Goal: Information Seeking & Learning: Check status

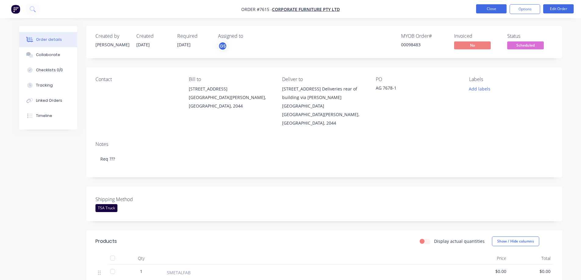
click at [485, 8] on button "Close" at bounding box center [491, 8] width 30 height 9
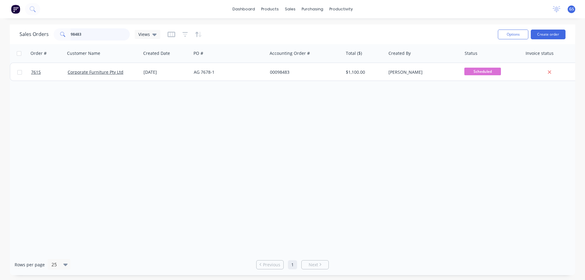
click at [83, 34] on input "98483" at bounding box center [100, 34] width 59 height 12
drag, startPoint x: 84, startPoint y: 34, endPoint x: 68, endPoint y: 34, distance: 16.5
click at [68, 34] on div "98483" at bounding box center [92, 34] width 76 height 12
type input "98477"
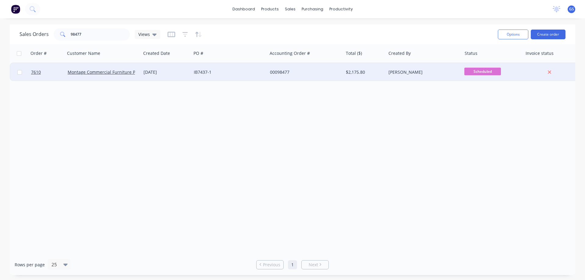
click at [150, 76] on div "[DATE]" at bounding box center [166, 72] width 50 height 18
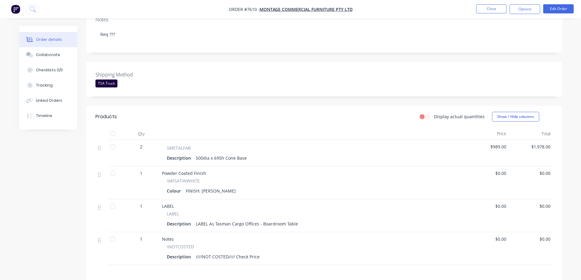
scroll to position [122, 0]
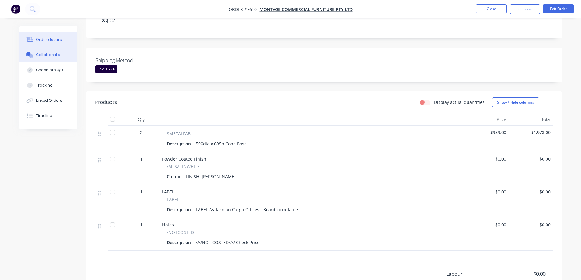
click at [53, 56] on div "Collaborate" at bounding box center [48, 54] width 24 height 5
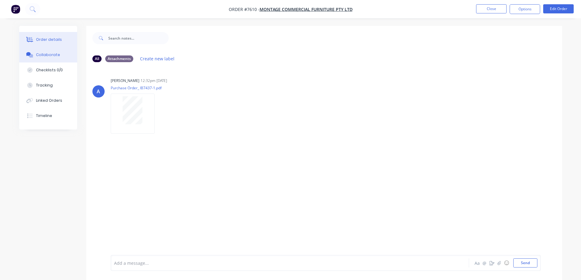
click at [46, 37] on div "Order details" at bounding box center [49, 39] width 26 height 5
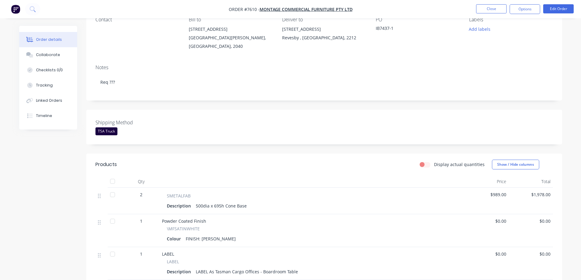
scroll to position [90, 0]
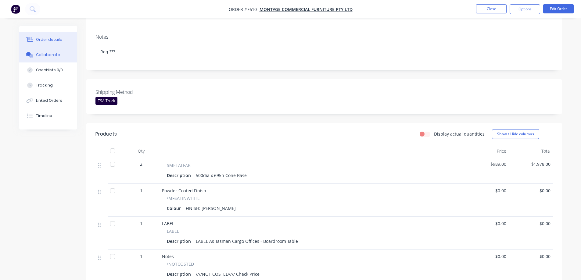
click at [48, 57] on div "Collaborate" at bounding box center [48, 54] width 24 height 5
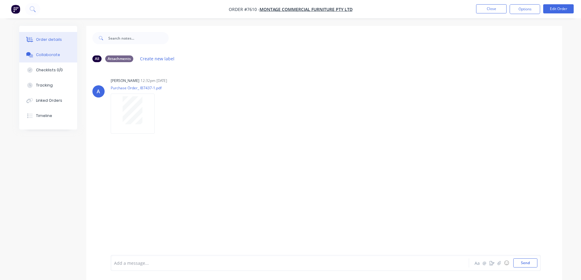
click at [45, 41] on div "Order details" at bounding box center [49, 39] width 26 height 5
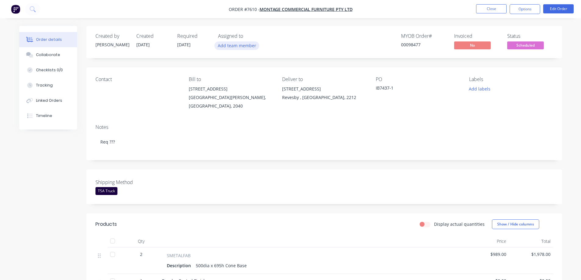
click at [242, 43] on button "Add team member" at bounding box center [236, 45] width 45 height 8
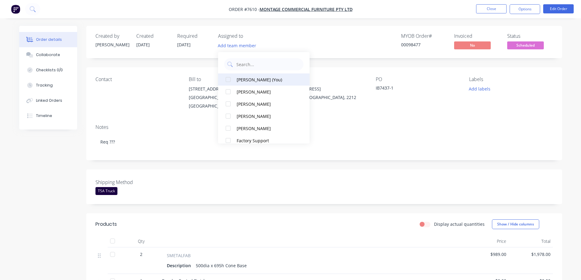
click at [240, 79] on div "Gwendal Saulnier (You)" at bounding box center [266, 79] width 61 height 6
click at [168, 73] on div "Contact Bill to 380 Princes Highway St Peters, New South Wales, 2040 Deliver to…" at bounding box center [323, 93] width 475 height 52
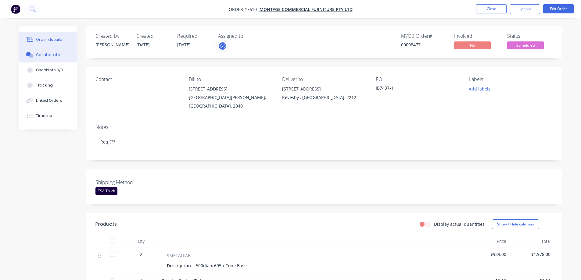
drag, startPoint x: 44, startPoint y: 52, endPoint x: 50, endPoint y: 57, distance: 7.4
click at [44, 52] on div "Collaborate" at bounding box center [48, 54] width 24 height 5
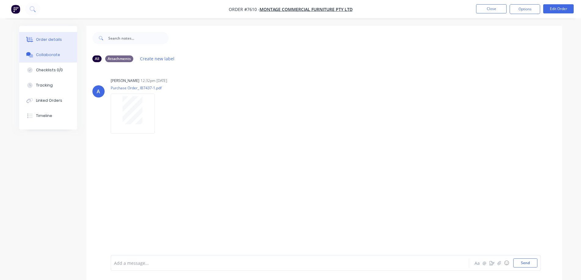
click at [54, 39] on div "Order details" at bounding box center [49, 39] width 26 height 5
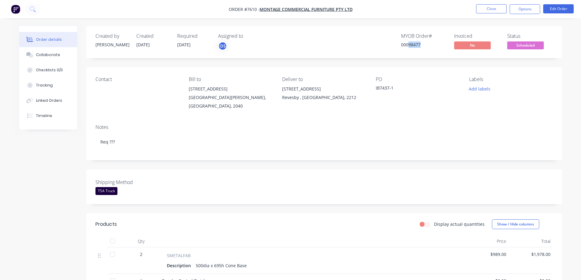
drag, startPoint x: 409, startPoint y: 44, endPoint x: 420, endPoint y: 50, distance: 12.3
click at [420, 50] on div "MYOB Order # 00098477" at bounding box center [424, 42] width 46 height 18
copy div "98477"
click at [54, 55] on div "Collaborate" at bounding box center [48, 54] width 24 height 5
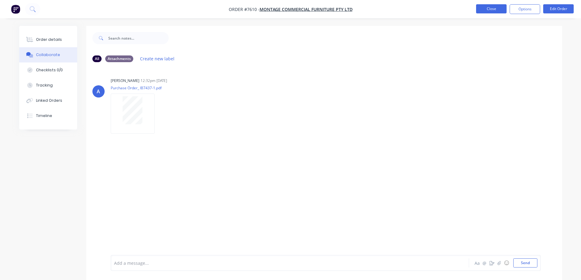
click at [487, 7] on button "Close" at bounding box center [491, 8] width 30 height 9
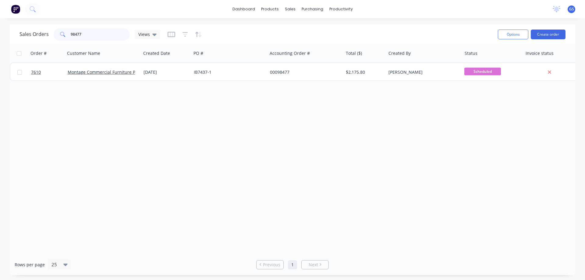
drag, startPoint x: 92, startPoint y: 35, endPoint x: 58, endPoint y: 39, distance: 34.1
click at [58, 39] on div "98477" at bounding box center [92, 34] width 76 height 12
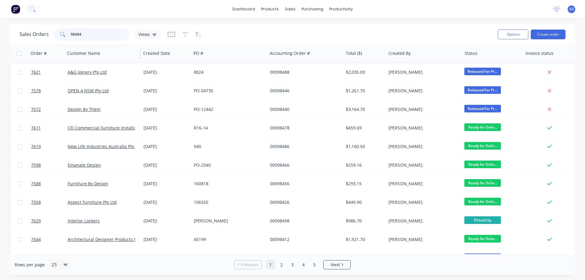
type input "98494"
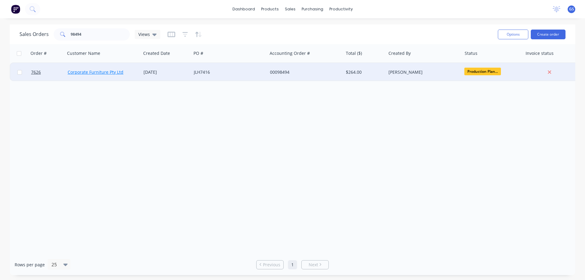
click at [81, 72] on link "Corporate Furniture Pty Ltd" at bounding box center [96, 72] width 56 height 6
click at [162, 76] on div "[DATE]" at bounding box center [166, 72] width 50 height 18
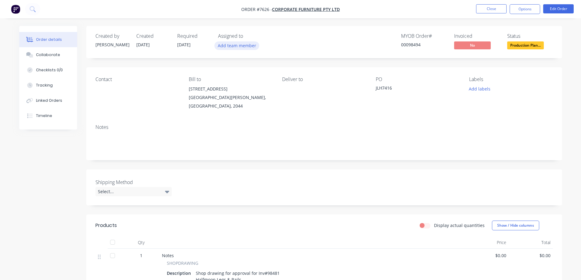
click at [225, 44] on button "Add team member" at bounding box center [236, 45] width 45 height 8
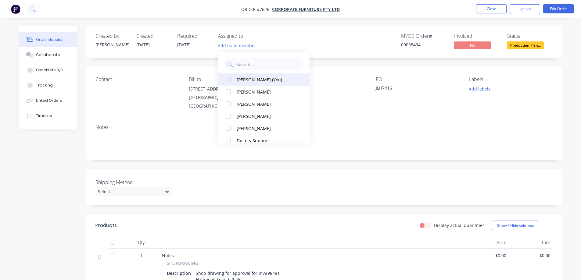
click at [236, 79] on button "Gwendal Saulnier (You)" at bounding box center [263, 79] width 91 height 12
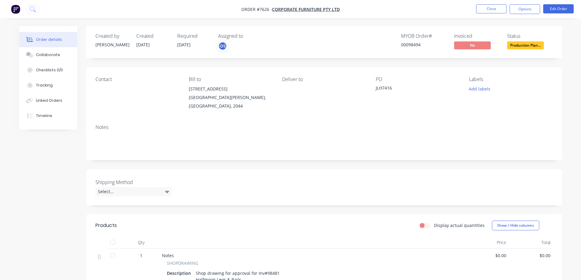
click at [332, 124] on div "Notes" at bounding box center [323, 127] width 457 height 6
click at [484, 6] on button "Close" at bounding box center [491, 8] width 30 height 9
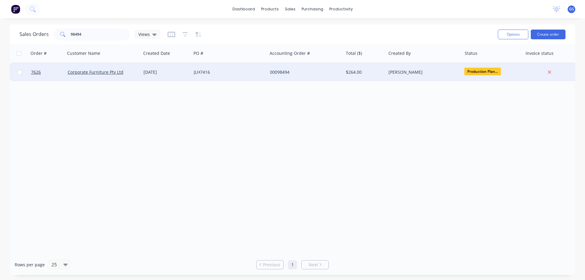
click at [150, 73] on div "[DATE]" at bounding box center [166, 72] width 45 height 6
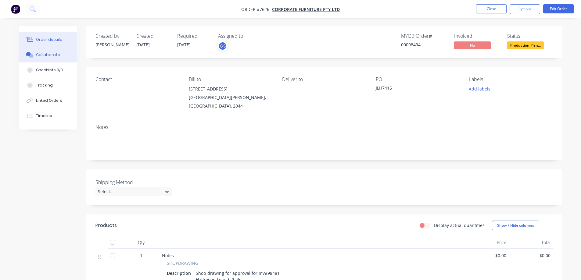
click at [54, 54] on div "Collaborate" at bounding box center [48, 54] width 24 height 5
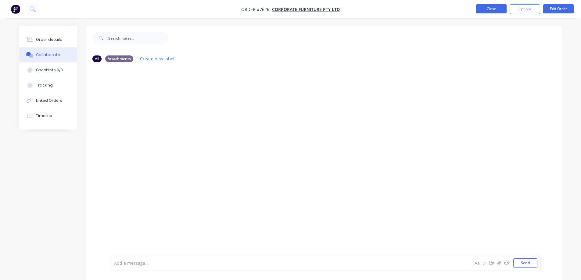
click at [492, 11] on button "Close" at bounding box center [491, 8] width 30 height 9
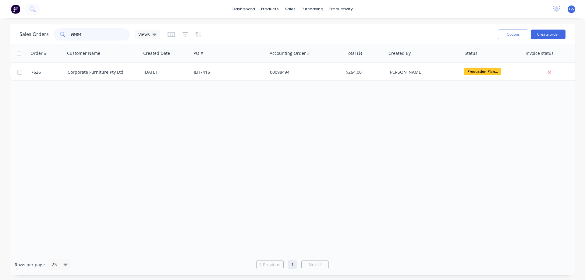
drag, startPoint x: 84, startPoint y: 36, endPoint x: 60, endPoint y: 43, distance: 24.6
click at [60, 43] on div "Sales Orders 98494 Views Options Create order" at bounding box center [293, 34] width 566 height 20
type input "98481"
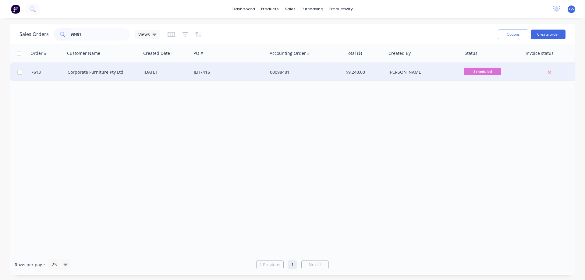
click at [165, 79] on div "[DATE]" at bounding box center [166, 72] width 50 height 18
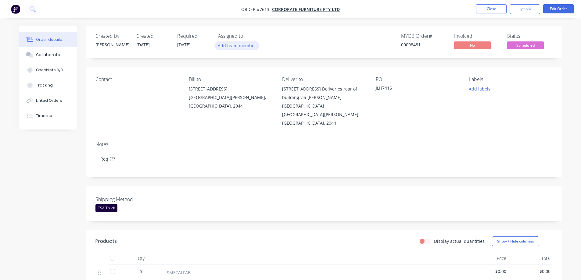
click at [251, 48] on button "Add team member" at bounding box center [236, 45] width 45 height 8
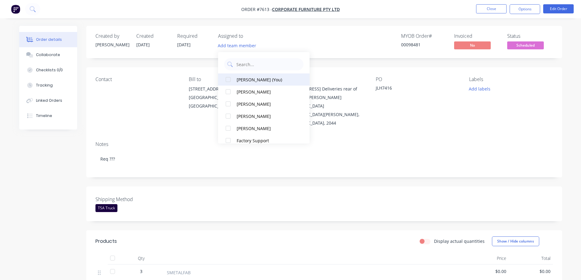
click at [238, 79] on div "Gwendal Saulnier (You)" at bounding box center [266, 79] width 61 height 6
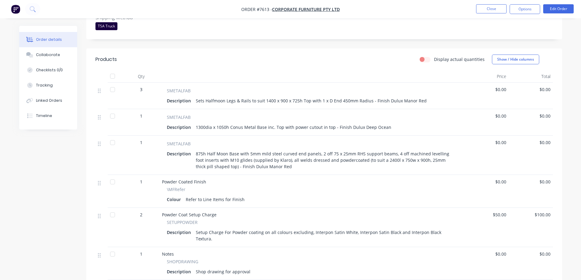
scroll to position [152, 0]
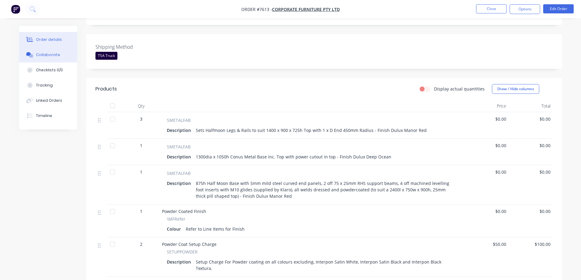
click at [41, 54] on div "Collaborate" at bounding box center [48, 54] width 24 height 5
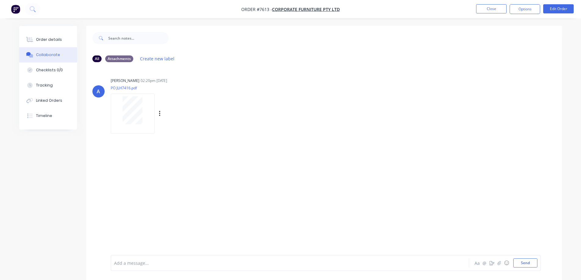
click at [161, 114] on div "Labels Download" at bounding box center [191, 113] width 69 height 9
click at [160, 115] on icon "button" at bounding box center [160, 113] width 2 height 7
click at [181, 132] on button "Download" at bounding box center [199, 130] width 69 height 14
drag, startPoint x: 130, startPoint y: 162, endPoint x: 97, endPoint y: 125, distance: 49.2
click at [130, 162] on div "A Allisa 02:20pm 08/08/25 PO JLH7416.pdf Labels Download" at bounding box center [323, 161] width 475 height 188
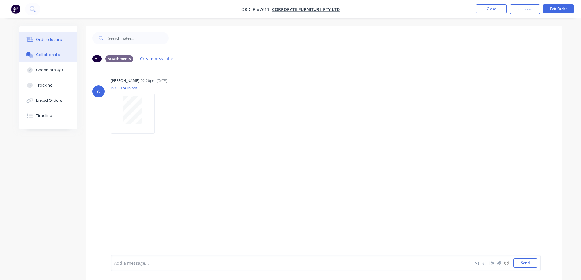
click at [52, 41] on div "Order details" at bounding box center [49, 39] width 26 height 5
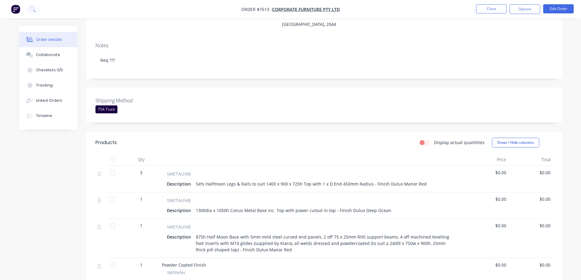
scroll to position [134, 0]
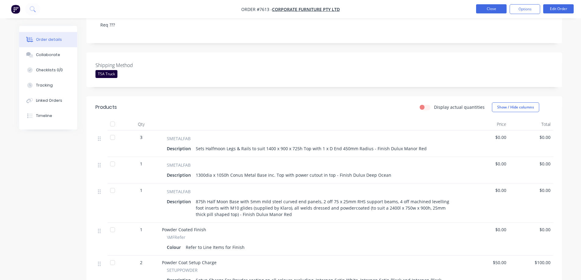
click at [491, 9] on button "Close" at bounding box center [491, 8] width 30 height 9
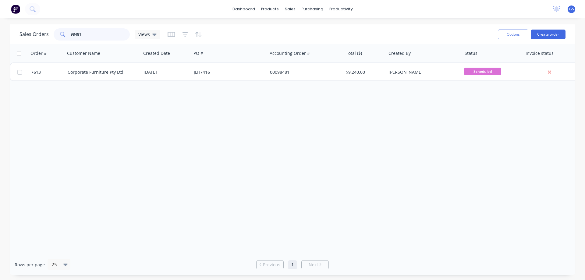
drag, startPoint x: 88, startPoint y: 34, endPoint x: 76, endPoint y: 37, distance: 11.8
click at [76, 37] on input "98481" at bounding box center [100, 34] width 59 height 12
type input "98477"
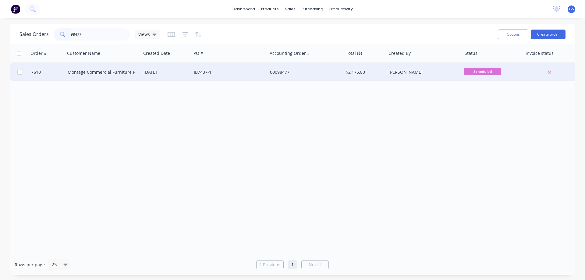
click at [159, 76] on div "[DATE]" at bounding box center [166, 72] width 50 height 18
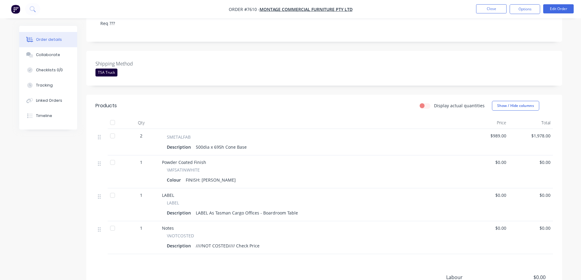
scroll to position [30, 0]
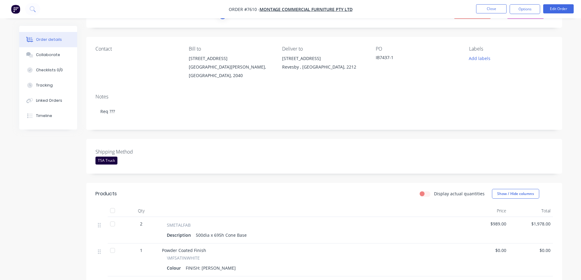
click at [45, 41] on div "Order details" at bounding box center [49, 39] width 26 height 5
click at [47, 54] on div "Collaborate" at bounding box center [48, 54] width 24 height 5
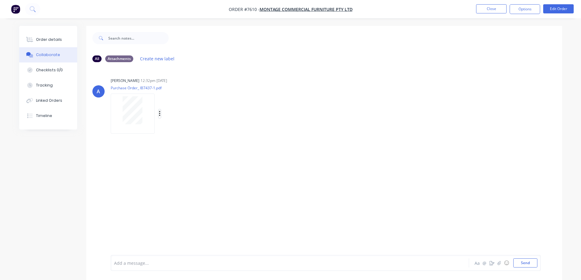
click at [158, 114] on button "button" at bounding box center [159, 113] width 2 height 9
click at [182, 131] on button "Download" at bounding box center [199, 130] width 69 height 14
click at [66, 37] on button "Order details" at bounding box center [48, 39] width 58 height 15
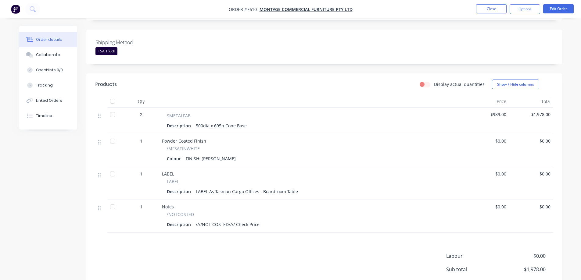
scroll to position [152, 0]
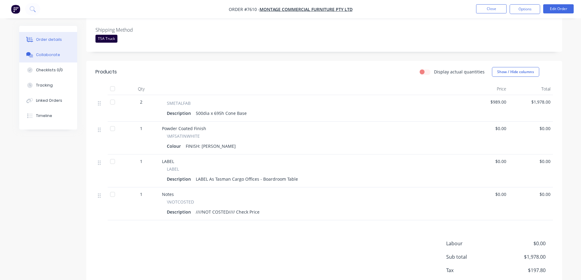
click at [53, 54] on div "Collaborate" at bounding box center [48, 54] width 24 height 5
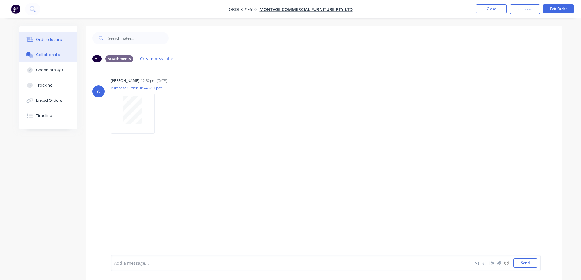
click at [45, 38] on div "Order details" at bounding box center [49, 39] width 26 height 5
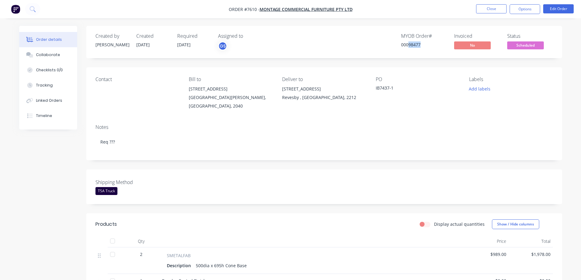
drag, startPoint x: 408, startPoint y: 45, endPoint x: 419, endPoint y: 51, distance: 12.7
click at [419, 51] on div "MYOB Order # 00098477" at bounding box center [424, 42] width 46 height 18
copy div "98477"
click at [491, 9] on button "Close" at bounding box center [491, 8] width 30 height 9
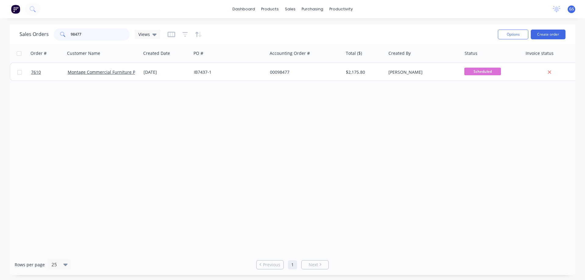
drag, startPoint x: 87, startPoint y: 35, endPoint x: 65, endPoint y: 37, distance: 22.9
click at [65, 37] on div "98477" at bounding box center [92, 34] width 76 height 12
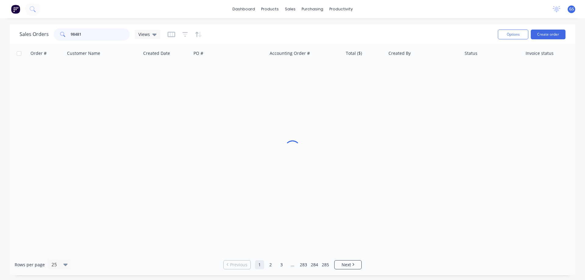
type input "98481"
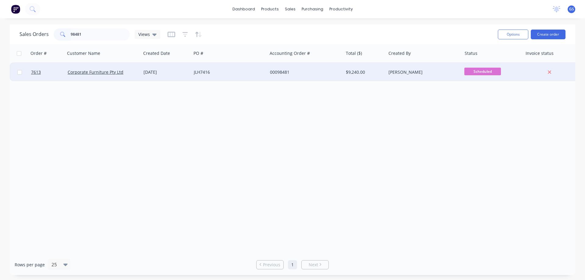
click at [146, 77] on div "[DATE]" at bounding box center [166, 72] width 50 height 18
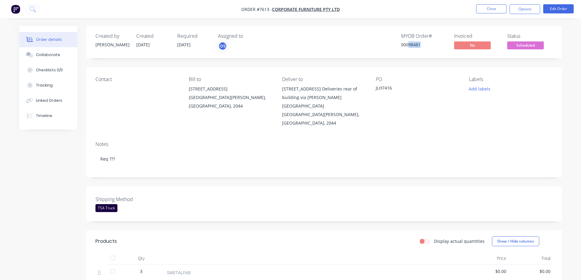
drag, startPoint x: 408, startPoint y: 46, endPoint x: 419, endPoint y: 47, distance: 11.4
click at [419, 47] on div "00098481" at bounding box center [424, 44] width 46 height 6
copy div "98481"
drag, startPoint x: 376, startPoint y: 88, endPoint x: 391, endPoint y: 90, distance: 15.3
click at [391, 90] on div "JLH7416" at bounding box center [413, 89] width 76 height 9
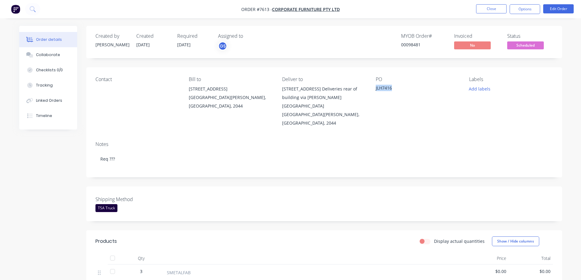
copy div "JLH7416"
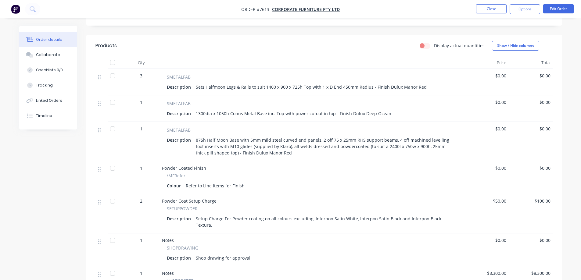
scroll to position [183, 0]
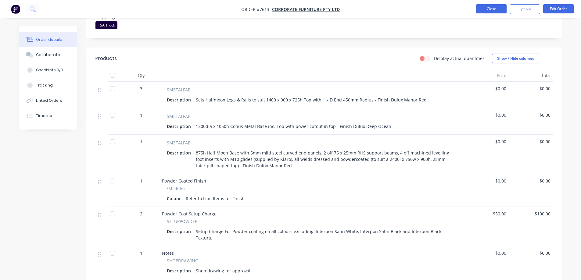
click at [492, 7] on button "Close" at bounding box center [491, 8] width 30 height 9
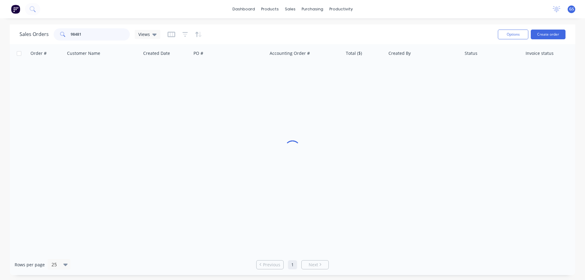
drag, startPoint x: 99, startPoint y: 34, endPoint x: 63, endPoint y: 34, distance: 36.0
click at [63, 34] on div "98481" at bounding box center [92, 34] width 76 height 12
type input "98199"
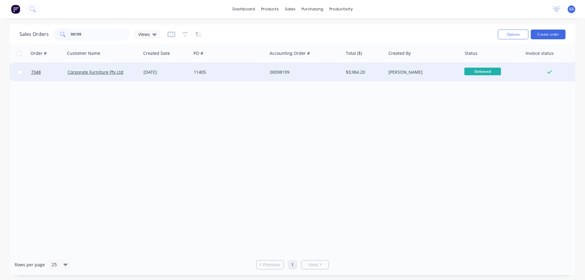
click at [132, 76] on div "Corporate Furniture Pty Ltd" at bounding box center [103, 72] width 76 height 18
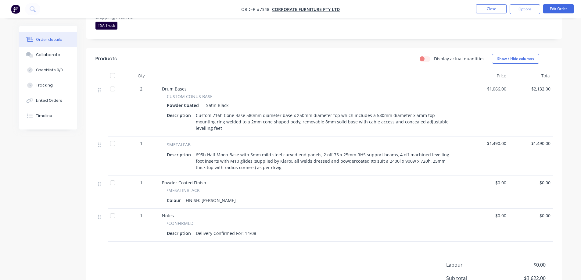
scroll to position [183, 0]
click at [51, 57] on div "Collaborate" at bounding box center [48, 54] width 24 height 5
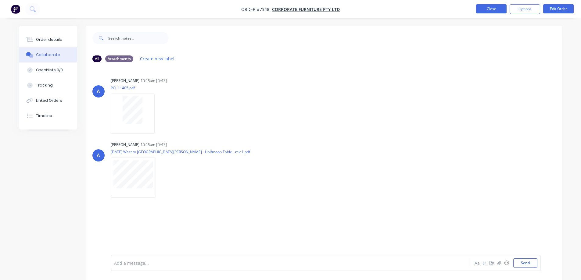
click at [481, 8] on button "Close" at bounding box center [491, 8] width 30 height 9
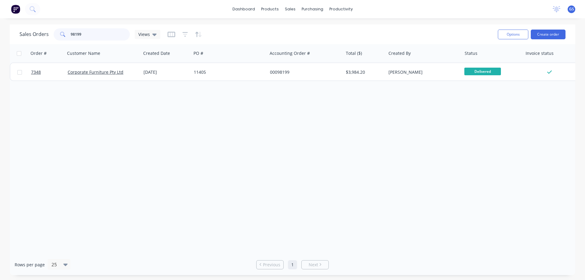
drag, startPoint x: 84, startPoint y: 34, endPoint x: 64, endPoint y: 36, distance: 19.9
click at [64, 36] on div "98199" at bounding box center [92, 34] width 76 height 12
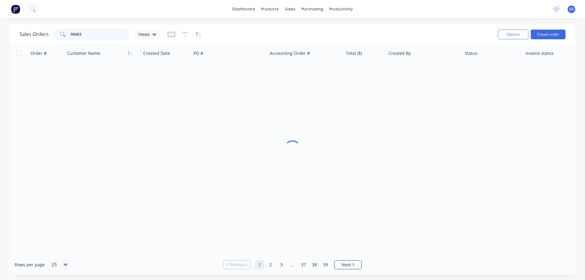
type input "98483"
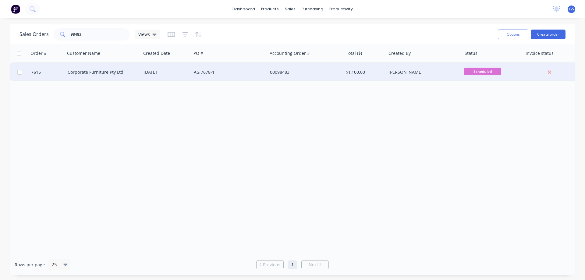
click at [145, 75] on div "[DATE]" at bounding box center [166, 72] width 45 height 6
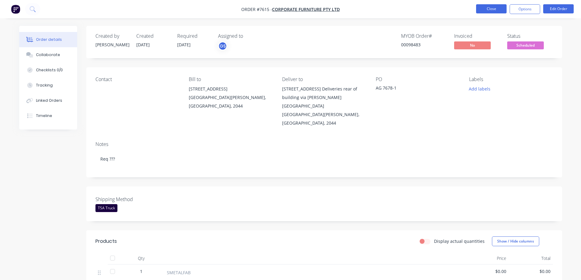
click at [483, 6] on button "Close" at bounding box center [491, 8] width 30 height 9
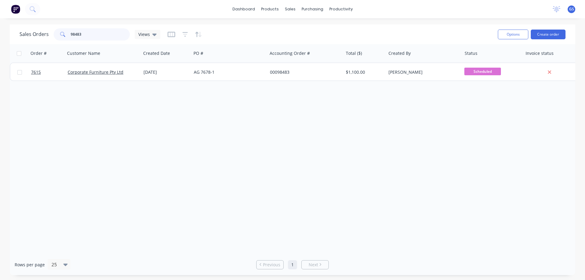
drag, startPoint x: 84, startPoint y: 35, endPoint x: 64, endPoint y: 37, distance: 19.9
click at [64, 37] on div "98483" at bounding box center [92, 34] width 76 height 12
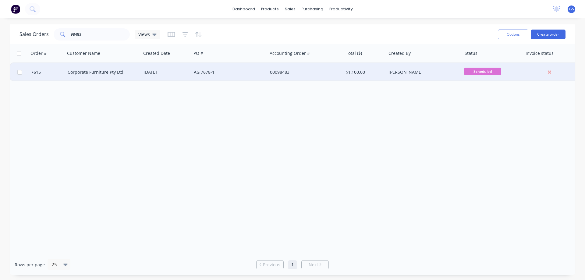
click at [172, 77] on div "[DATE]" at bounding box center [166, 72] width 50 height 18
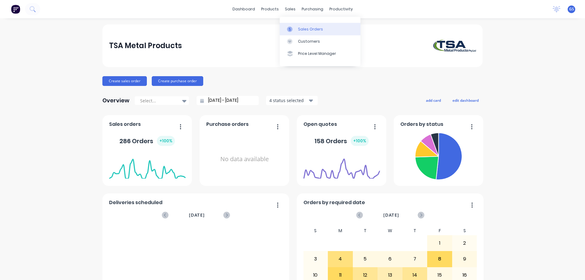
click at [306, 29] on div "Sales Orders" at bounding box center [310, 29] width 25 height 5
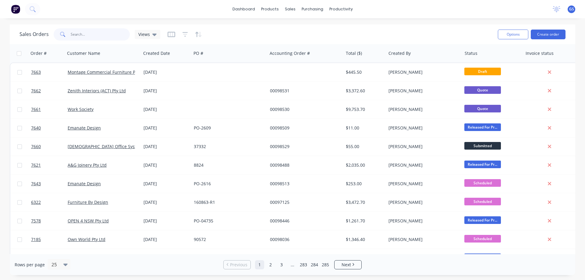
click at [83, 33] on input "text" at bounding box center [100, 34] width 59 height 12
type input "98199"
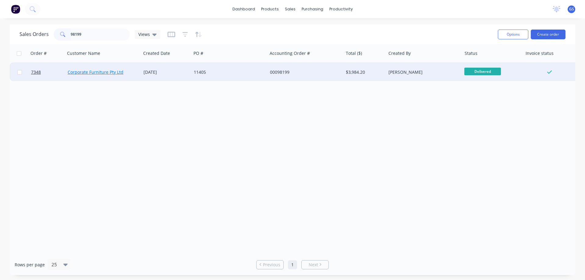
click at [105, 73] on link "Corporate Furniture Pty Ltd" at bounding box center [96, 72] width 56 height 6
click at [196, 79] on div "11405" at bounding box center [229, 72] width 76 height 18
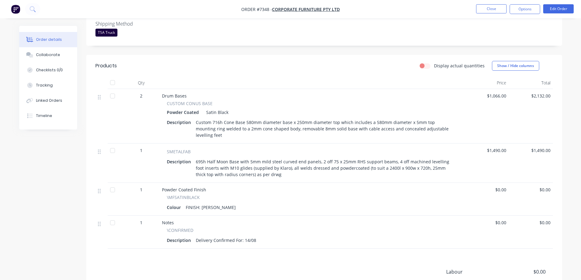
scroll to position [183, 0]
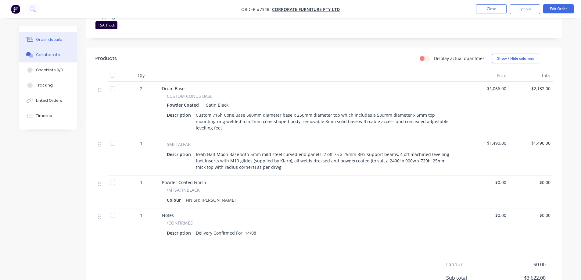
click at [56, 56] on div "Collaborate" at bounding box center [48, 54] width 24 height 5
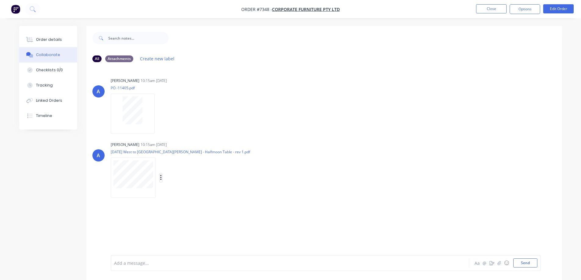
click at [161, 177] on icon "button" at bounding box center [160, 177] width 1 height 5
click at [193, 193] on button "Download" at bounding box center [200, 194] width 69 height 14
click at [427, 21] on div "Order details Collaborate Checklists 0/0 Tracking Linked Orders Timeline Order …" at bounding box center [290, 144] width 581 height 289
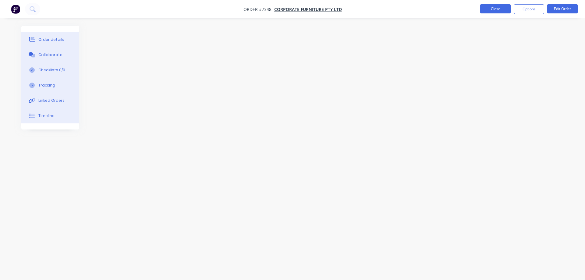
click at [493, 9] on button "Close" at bounding box center [495, 8] width 30 height 9
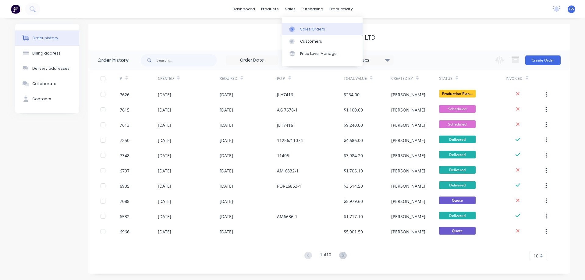
click at [304, 27] on div "Sales Orders" at bounding box center [312, 29] width 25 height 5
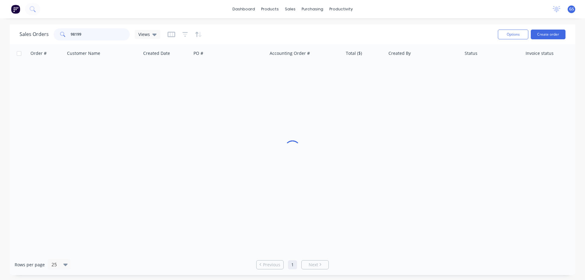
drag, startPoint x: 85, startPoint y: 35, endPoint x: 46, endPoint y: 41, distance: 39.5
click at [60, 40] on div "98199" at bounding box center [92, 34] width 76 height 12
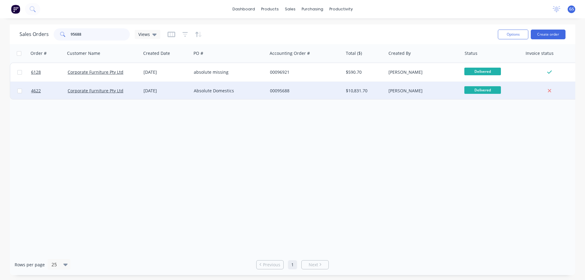
type input "95688"
click at [130, 86] on div "Corporate Furniture Pty Ltd" at bounding box center [103, 91] width 76 height 18
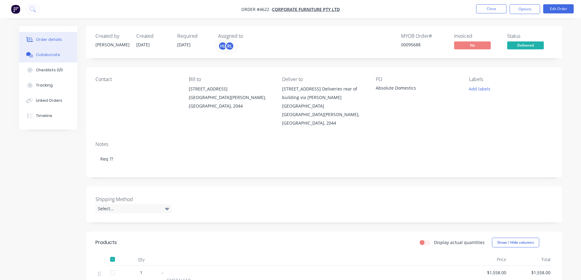
click at [50, 51] on button "Collaborate" at bounding box center [48, 54] width 58 height 15
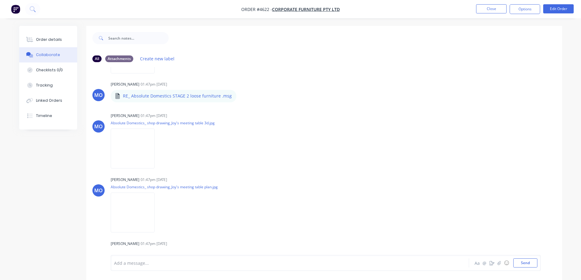
scroll to position [61, 0]
